Goal: Check status

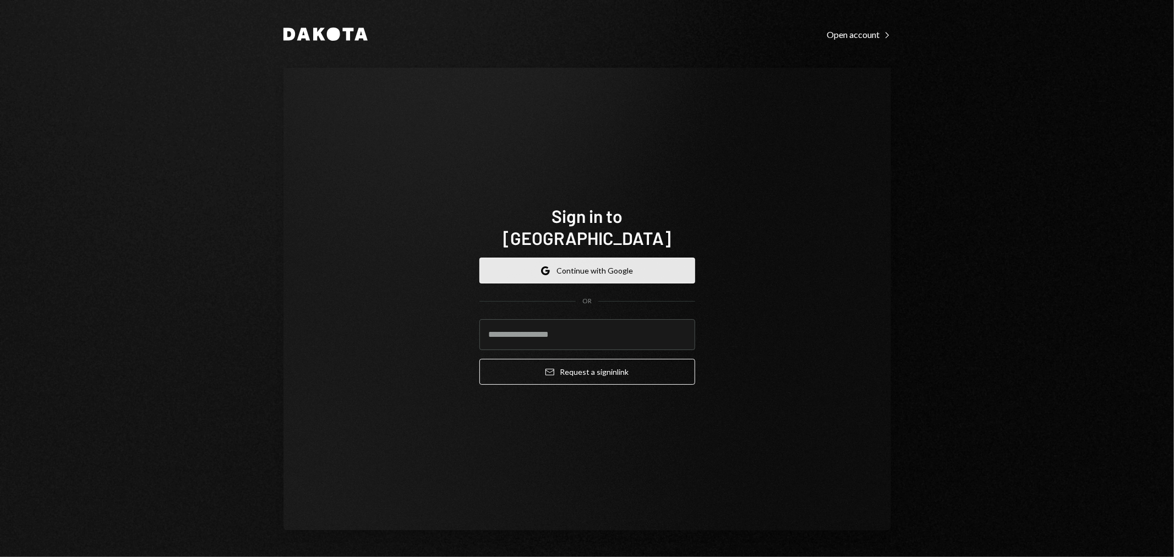
click at [596, 262] on button "Google Continue with Google" at bounding box center [587, 270] width 216 height 26
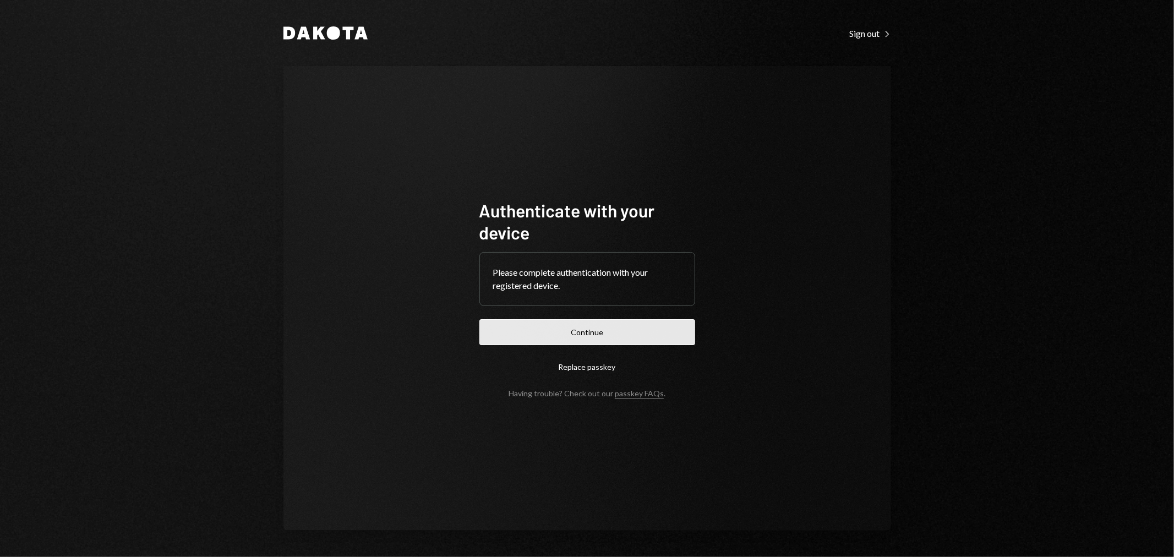
click at [596, 334] on button "Continue" at bounding box center [587, 332] width 216 height 26
click at [616, 331] on button "Continue" at bounding box center [587, 332] width 216 height 26
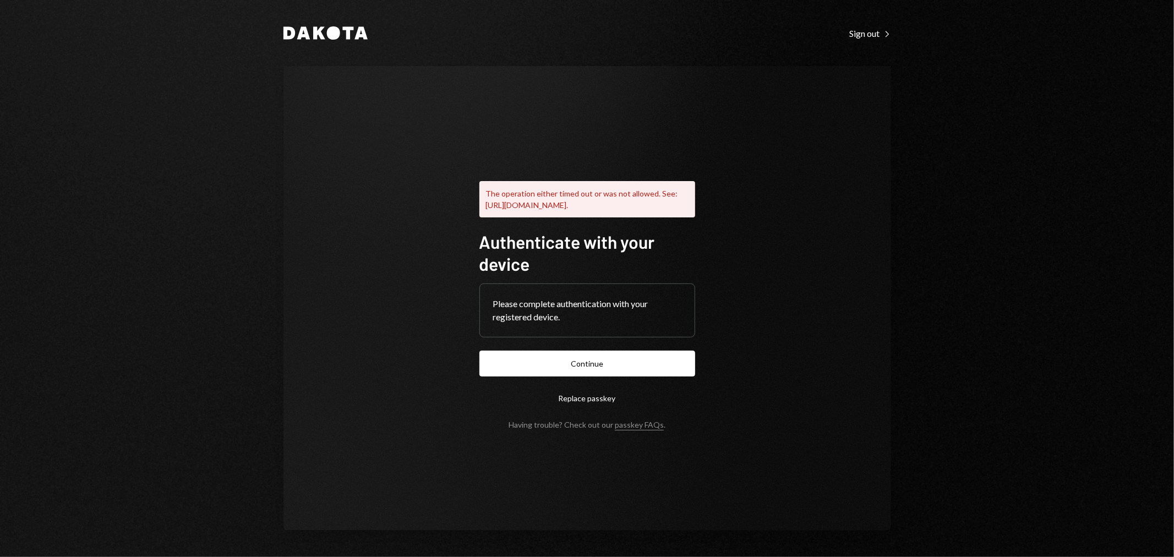
click at [1023, 327] on div "Dakota Sign out Right Caret The operation either timed out or was not allowed. …" at bounding box center [587, 278] width 1174 height 557
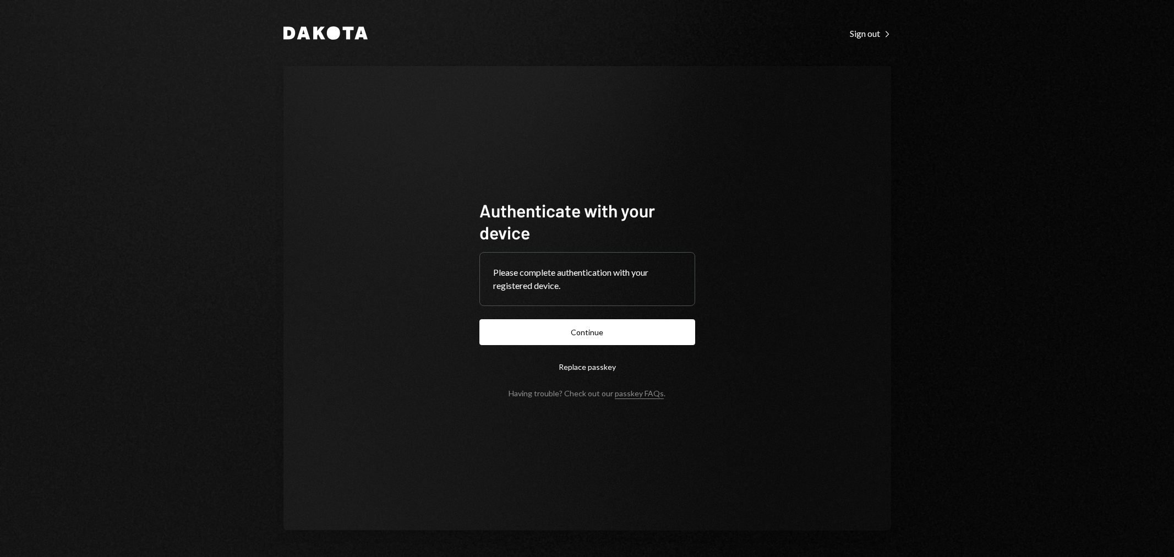
click at [602, 342] on button "Continue" at bounding box center [587, 332] width 216 height 26
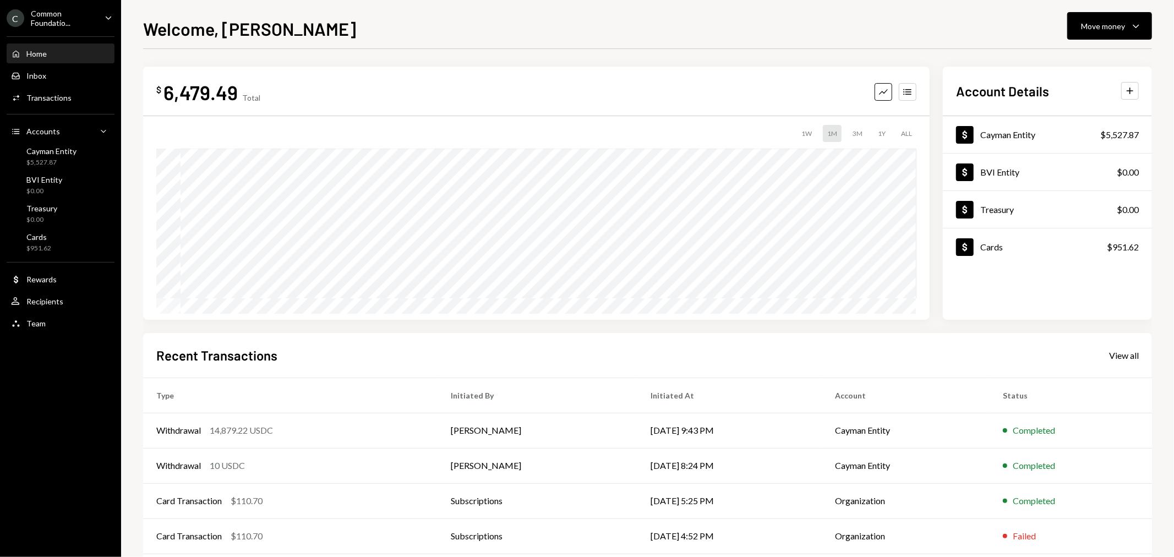
scroll to position [53, 0]
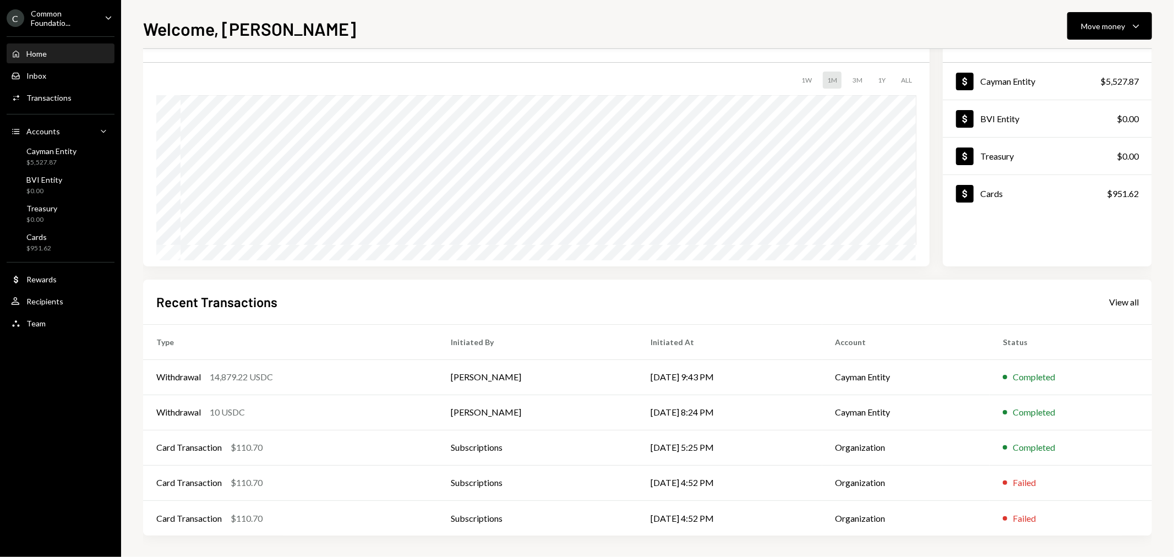
click at [59, 19] on div "Common Foundatio..." at bounding box center [63, 18] width 65 height 19
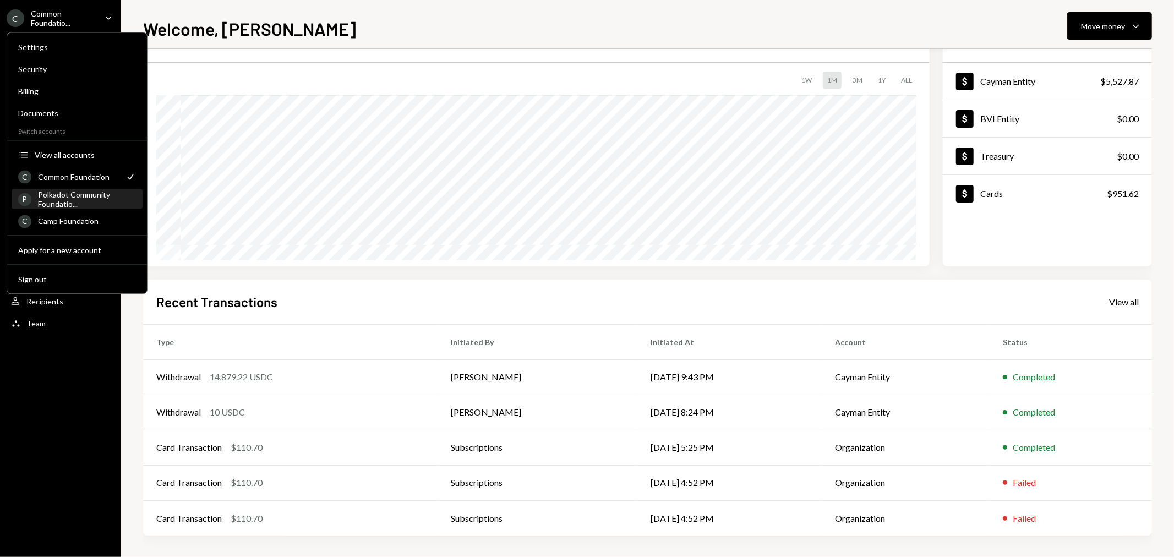
click at [86, 197] on div "Polkadot Community Foundatio..." at bounding box center [87, 199] width 98 height 19
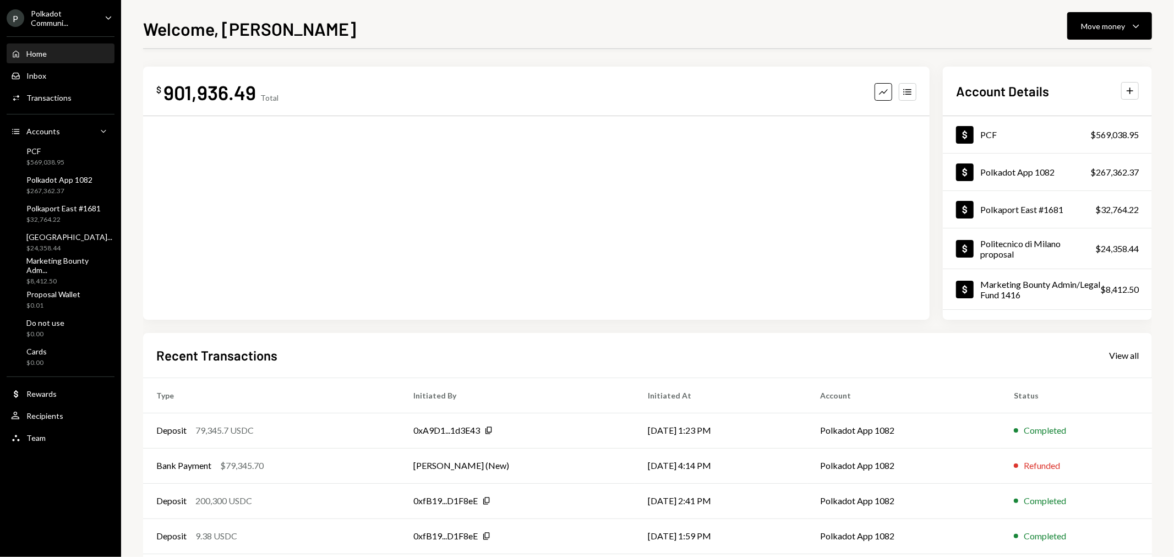
scroll to position [53, 0]
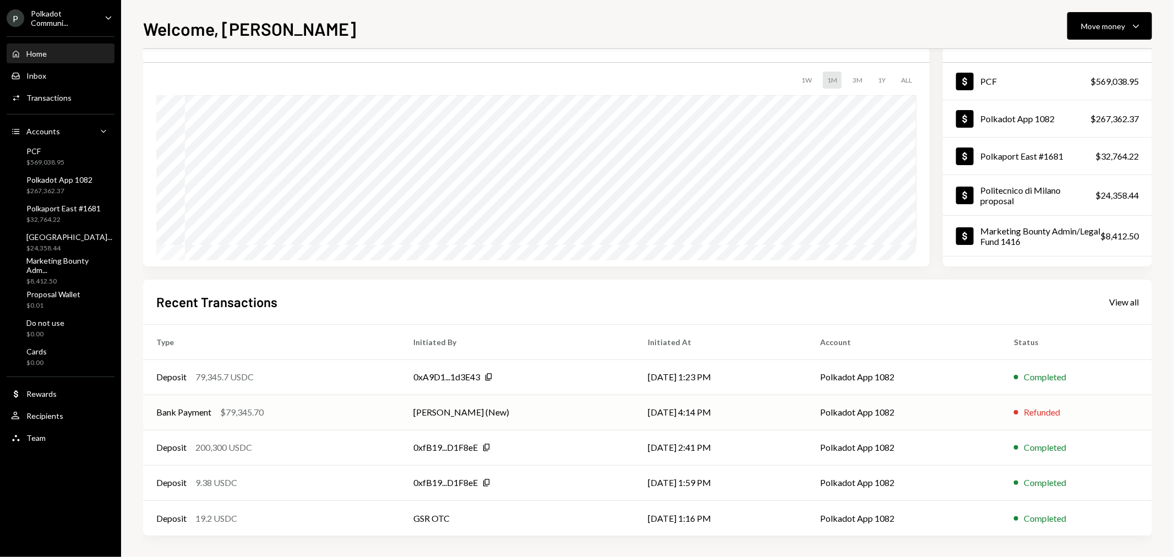
click at [186, 414] on div "Bank Payment" at bounding box center [183, 411] width 55 height 13
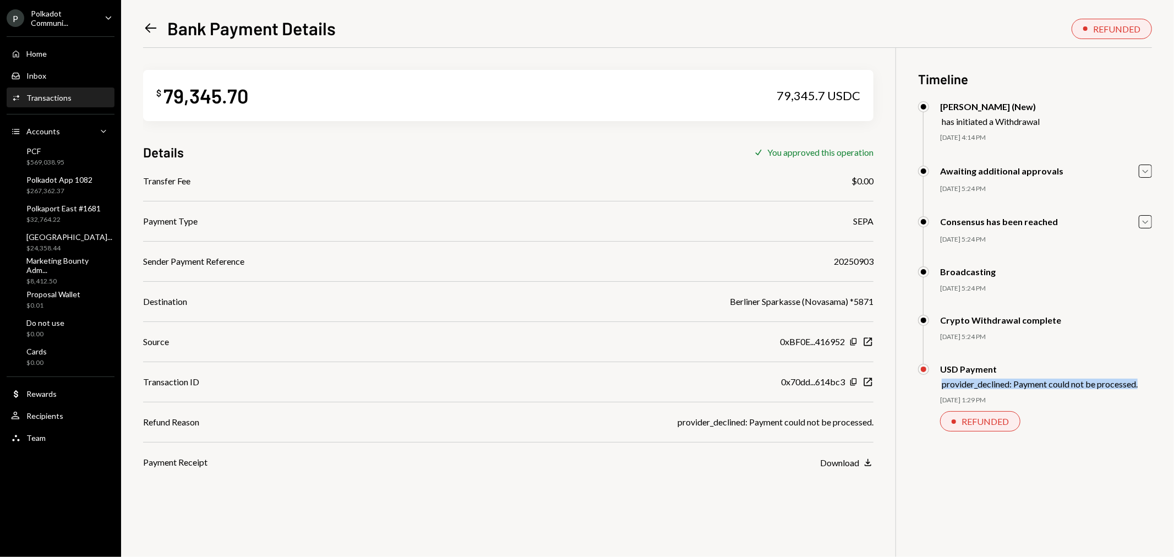
drag, startPoint x: 941, startPoint y: 386, endPoint x: 1139, endPoint y: 380, distance: 198.7
click at [1137, 380] on div "USD Payment provider_declined: Payment could not be processed." at bounding box center [1039, 376] width 198 height 25
click at [251, 53] on div "$ 79,345.70 79,345.7 USDC Details Check You approved this operation Transfer Fe…" at bounding box center [508, 258] width 730 height 421
click at [73, 178] on div "Polkadot App 1082" at bounding box center [59, 179] width 66 height 9
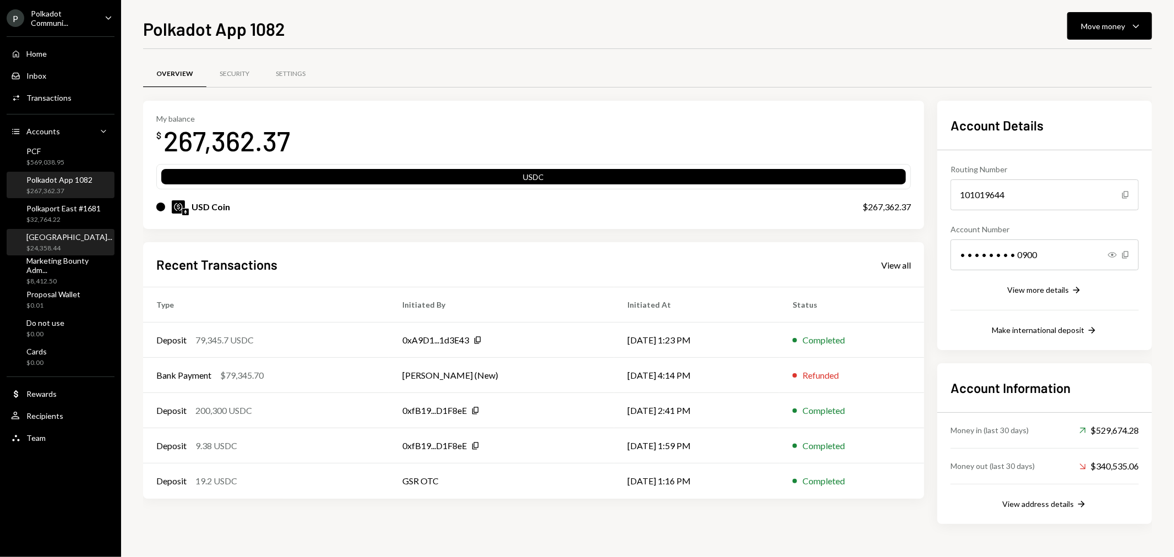
click at [69, 240] on div "[GEOGRAPHIC_DATA]..." at bounding box center [69, 236] width 86 height 9
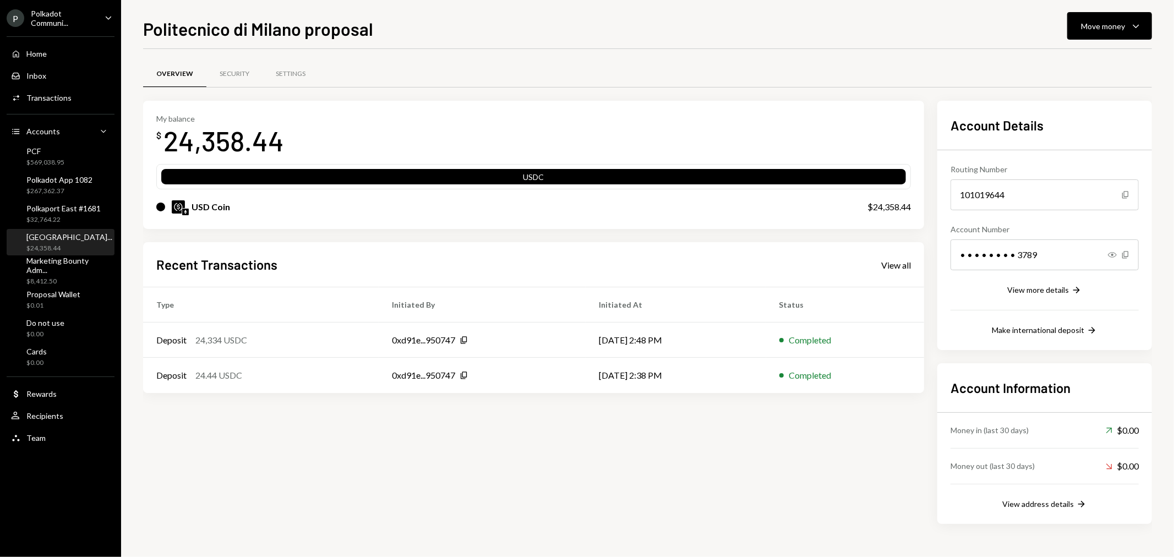
click at [54, 19] on div "Polkadot Communi..." at bounding box center [63, 18] width 65 height 19
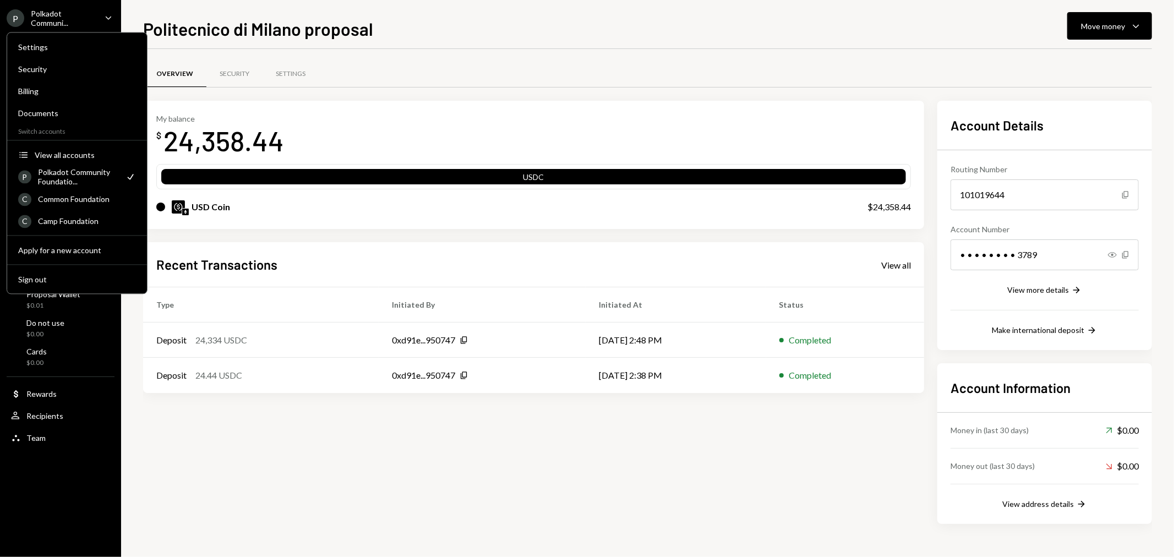
click at [336, 257] on div "Recent Transactions View all" at bounding box center [533, 264] width 754 height 18
